Goal: Navigation & Orientation: Find specific page/section

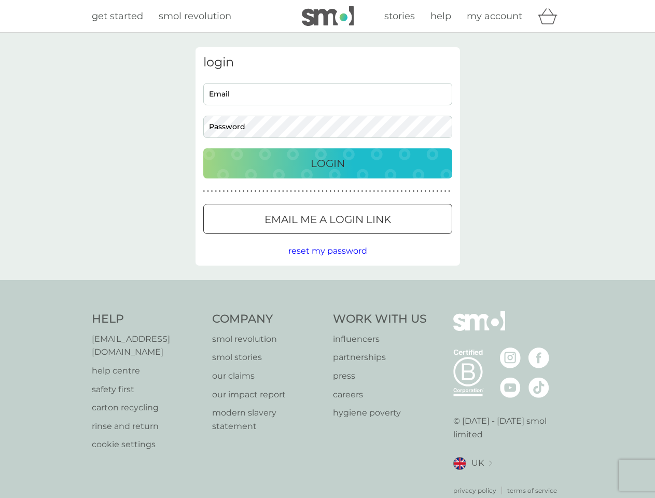
click at [551, 16] on icon "basket" at bounding box center [548, 16] width 20 height 16
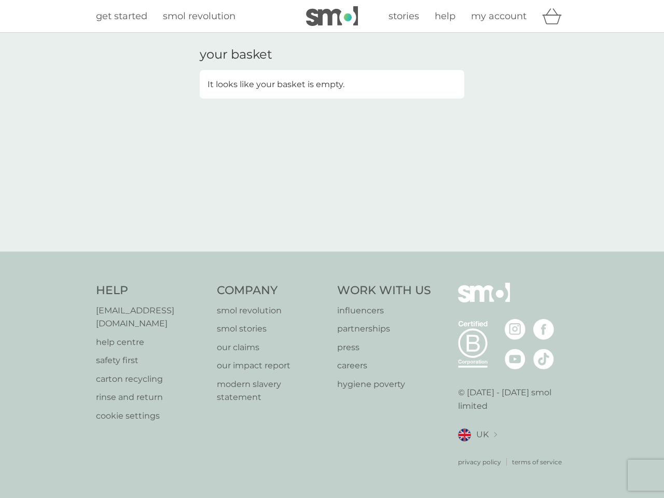
click at [328, 219] on div "your basket It looks like your basket is empty." at bounding box center [332, 142] width 280 height 190
click at [327, 251] on div "your basket It looks like your basket is empty." at bounding box center [332, 142] width 664 height 219
click at [472, 450] on div "privacy policy terms of service" at bounding box center [513, 453] width 110 height 25
